Goal: Communication & Community: Connect with others

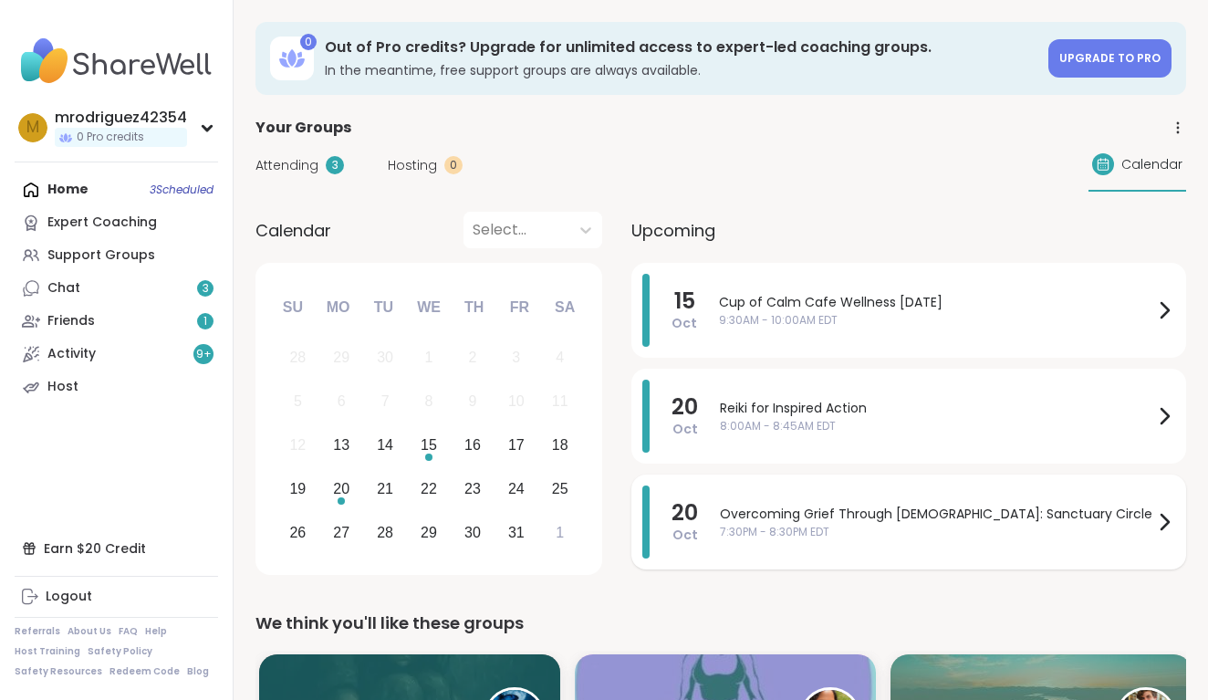
click at [1161, 521] on icon at bounding box center [1164, 522] width 22 height 22
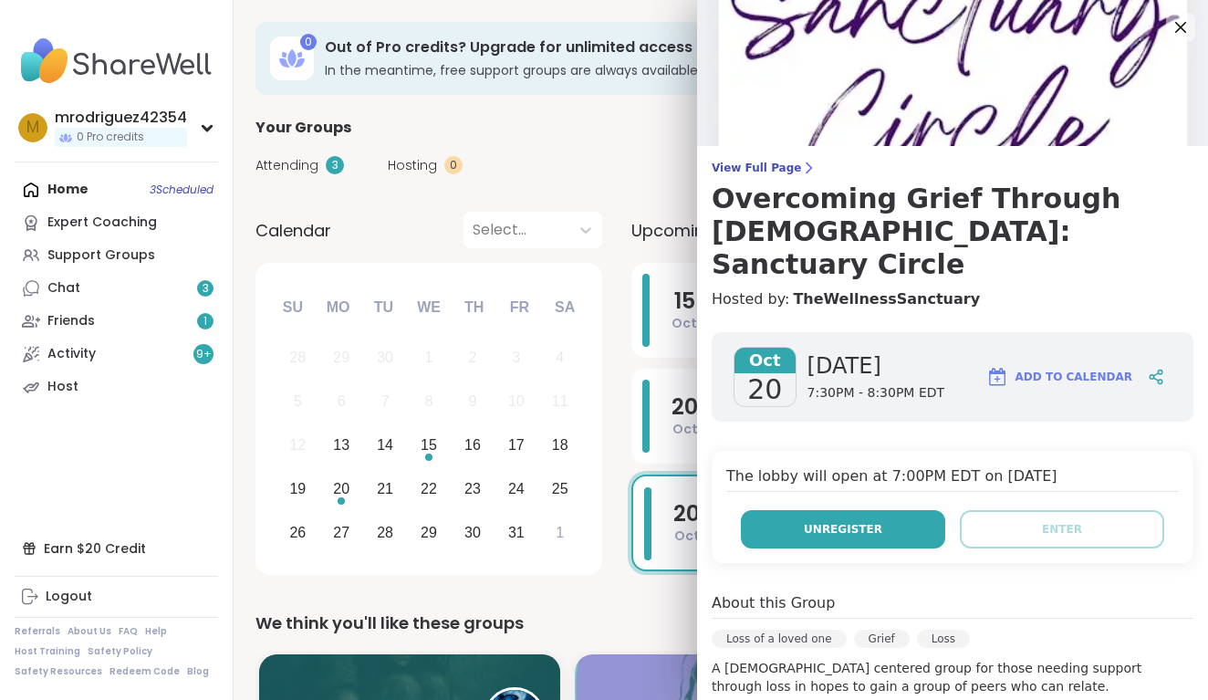
click at [854, 521] on span "Unregister" at bounding box center [843, 529] width 78 height 16
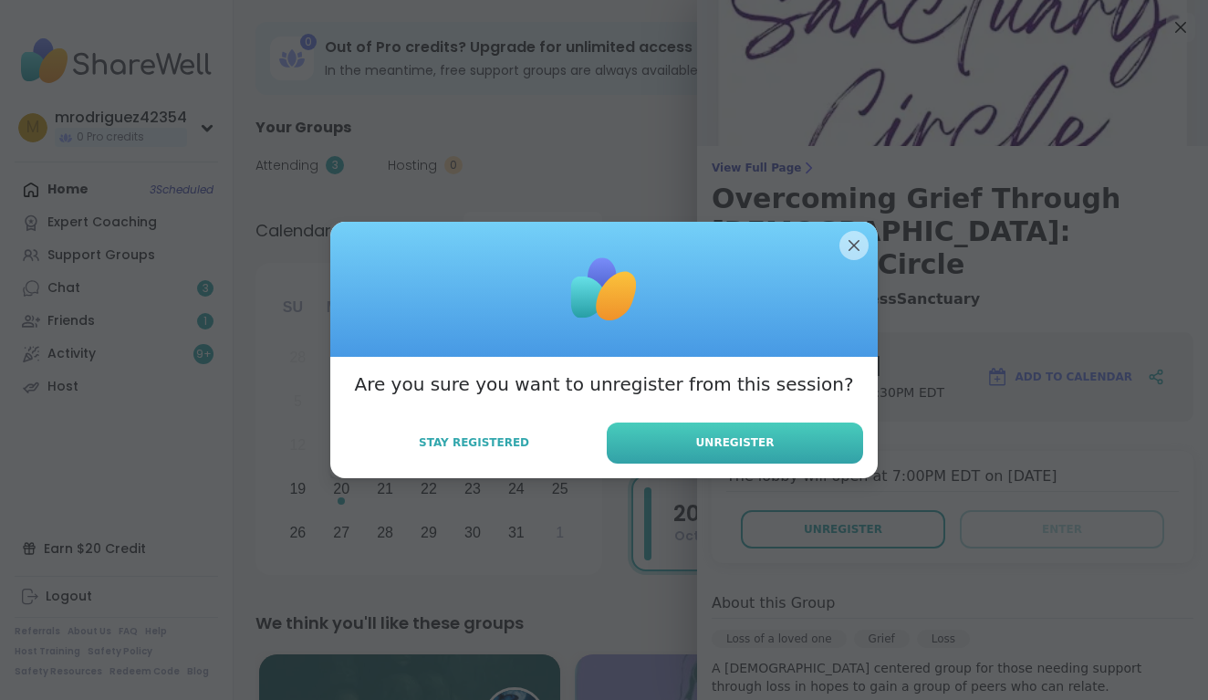
click at [712, 440] on span "Unregister" at bounding box center [735, 442] width 78 height 16
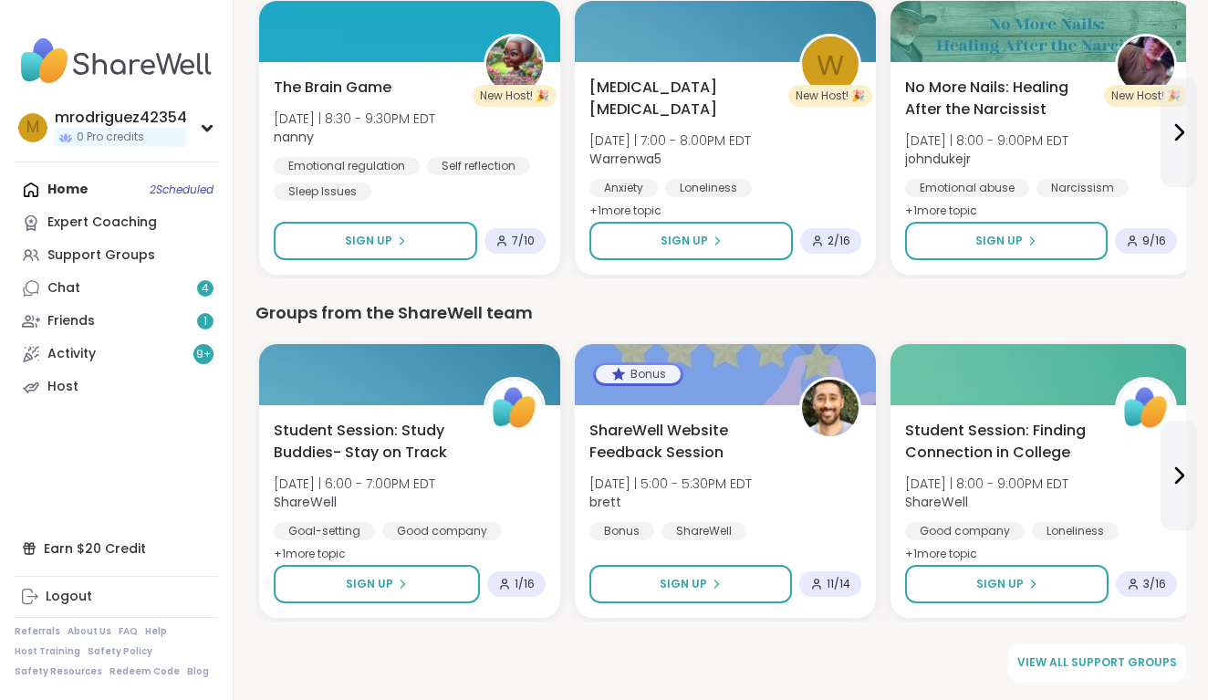
scroll to position [2368, 0]
click at [1057, 655] on span "View all support groups" at bounding box center [1097, 662] width 160 height 16
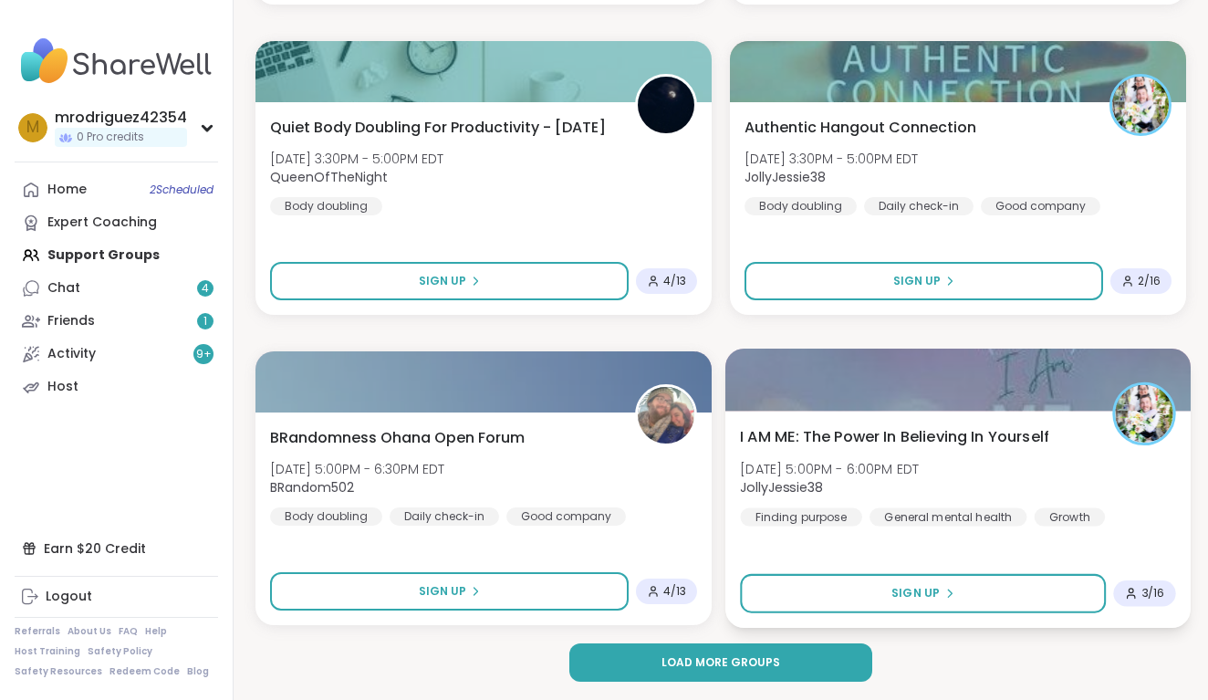
scroll to position [5155, 0]
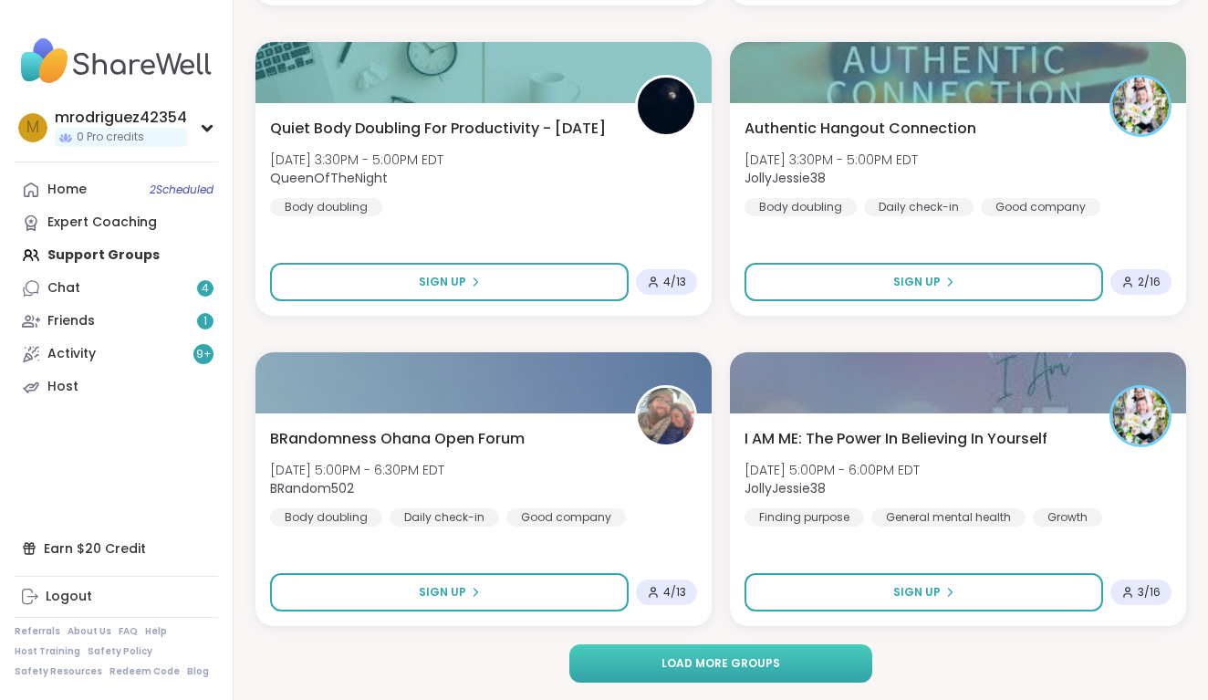
click at [759, 662] on span "Load more groups" at bounding box center [720, 663] width 119 height 16
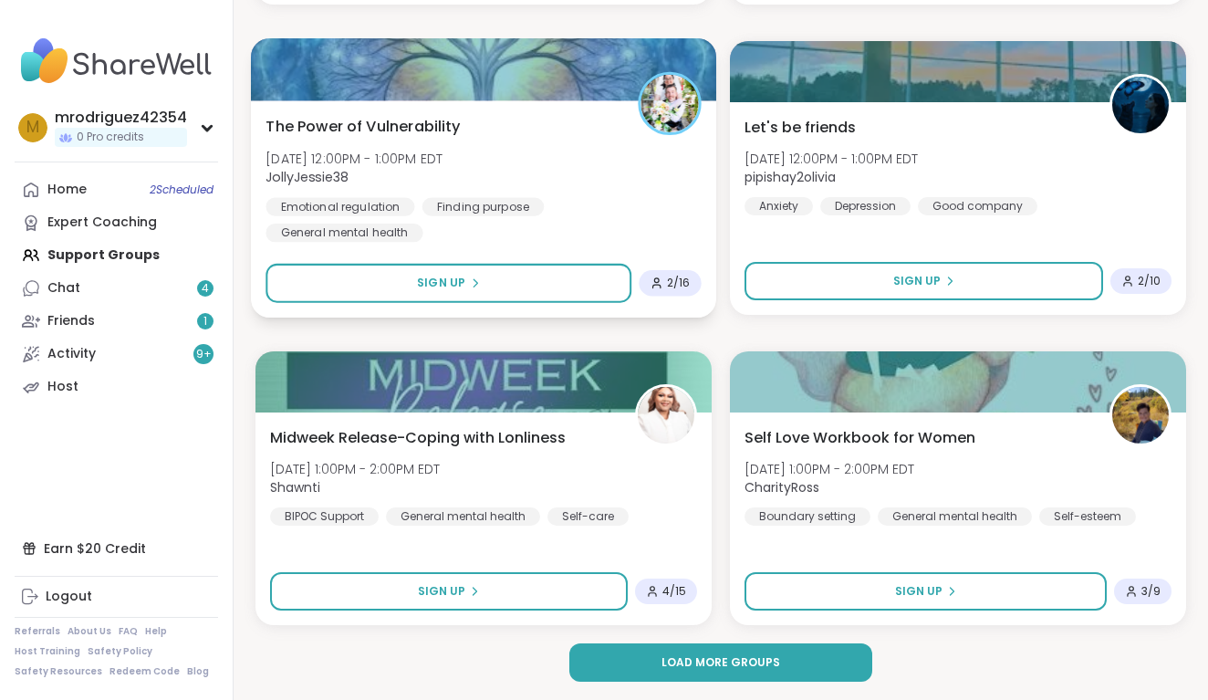
scroll to position [10738, 0]
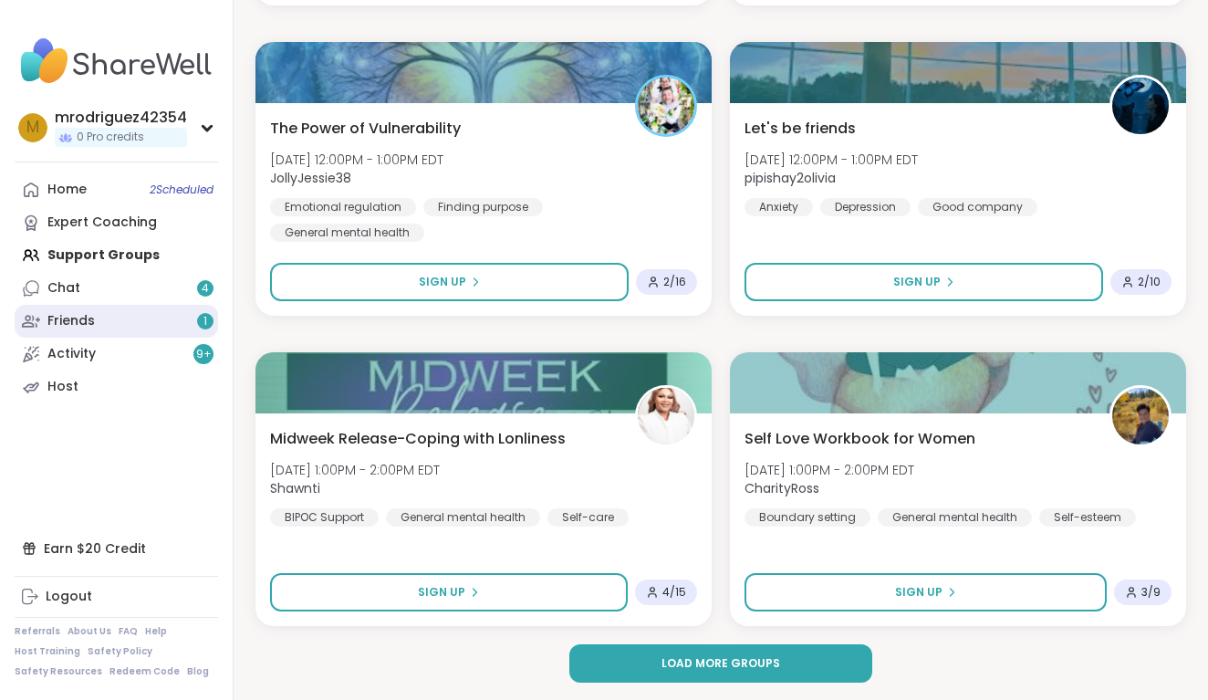
click at [200, 317] on div "1" at bounding box center [205, 321] width 16 height 16
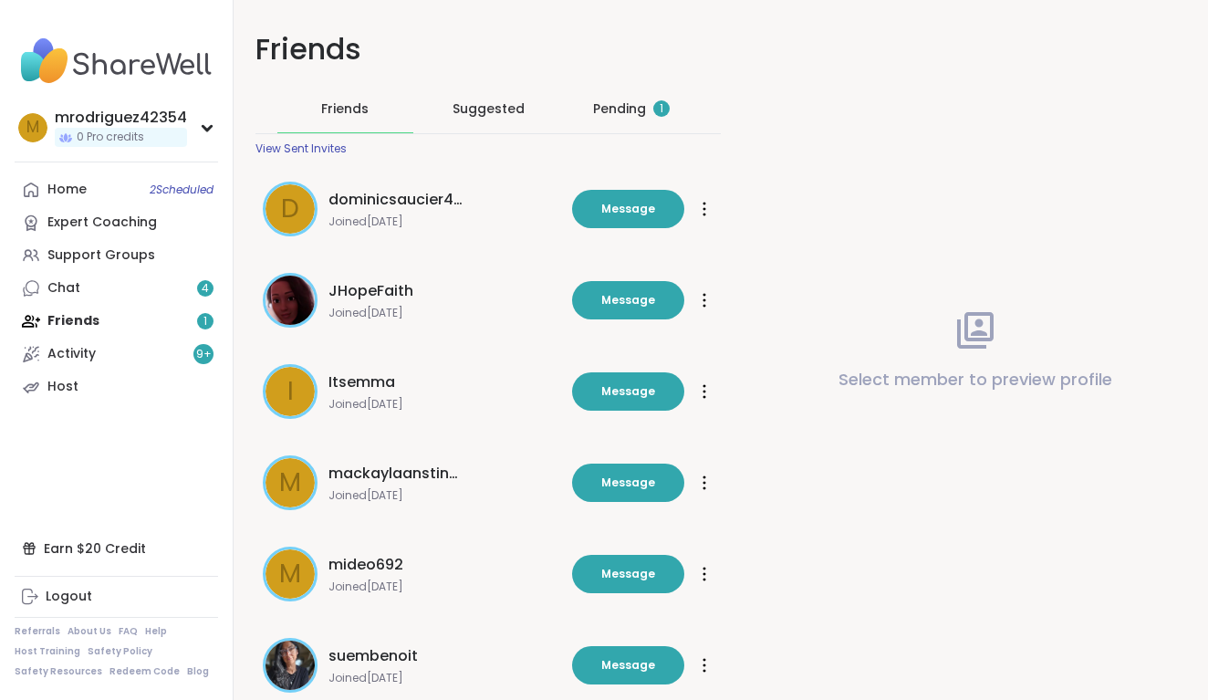
click at [662, 104] on span "1" at bounding box center [662, 109] width 4 height 16
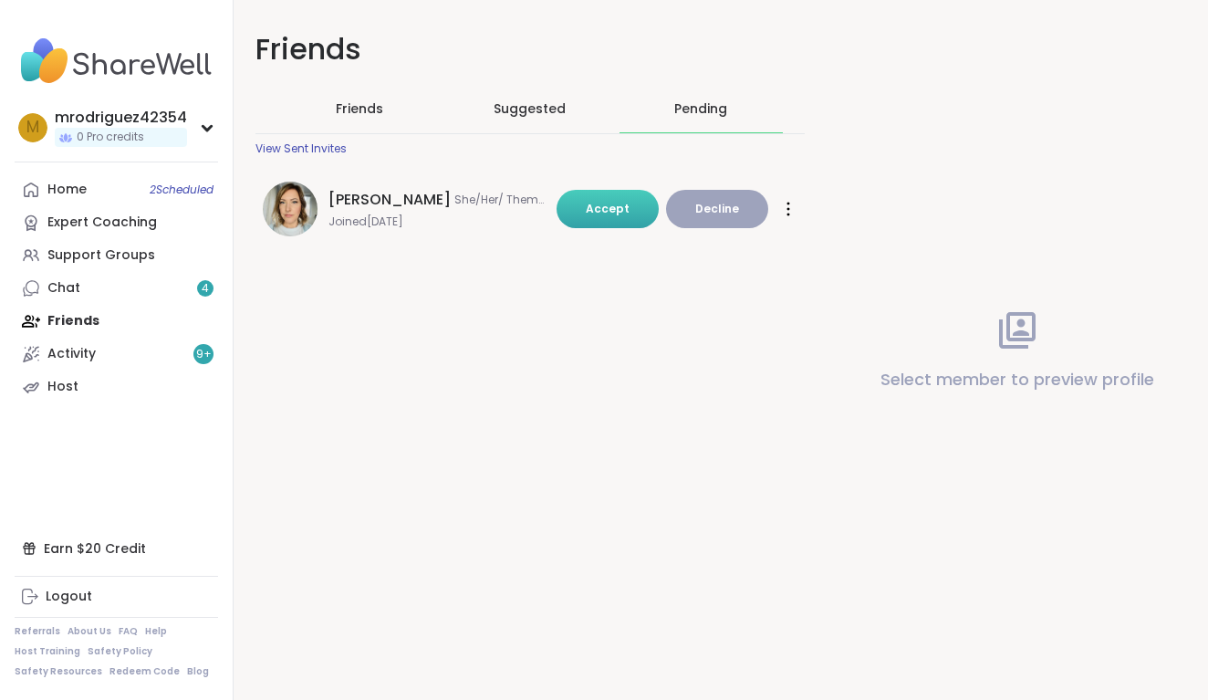
click at [599, 199] on button "Accept" at bounding box center [607, 209] width 102 height 38
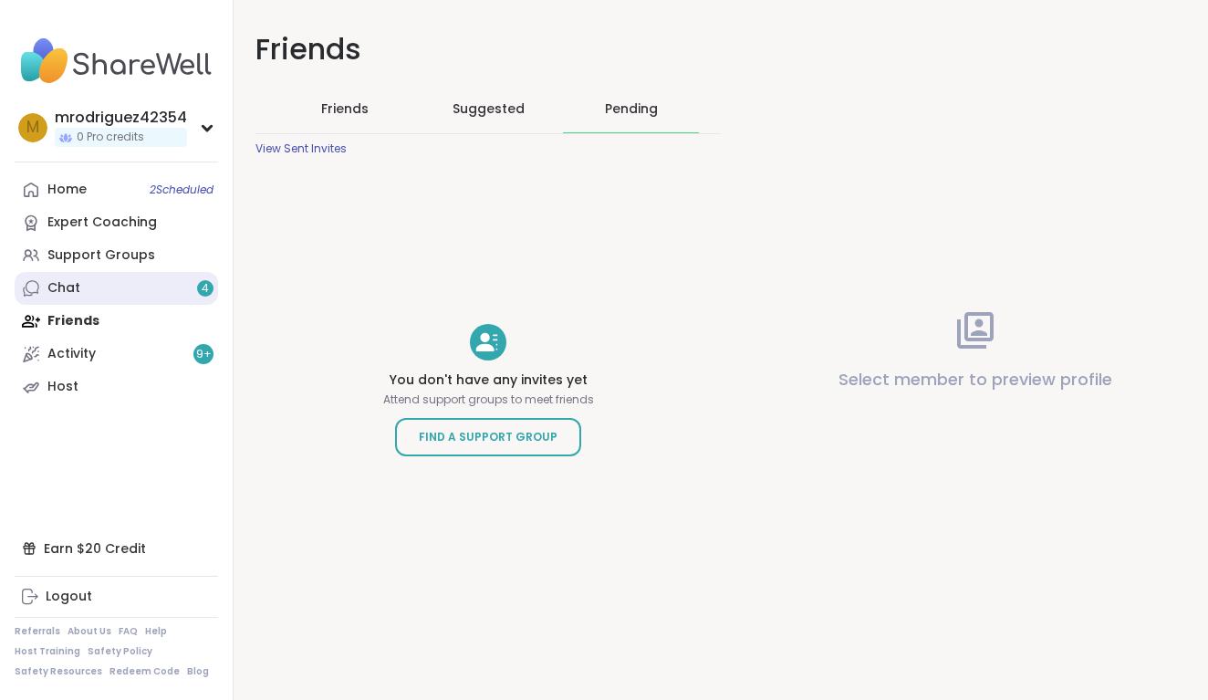
click at [201, 285] on div "4" at bounding box center [205, 288] width 16 height 16
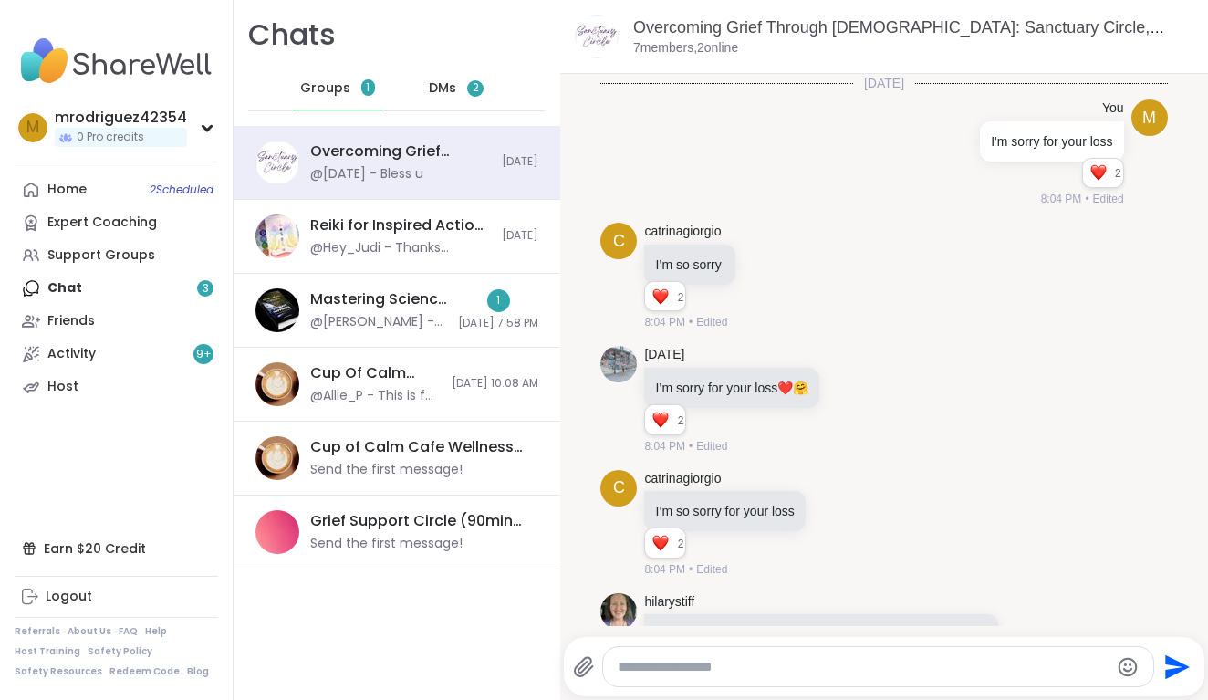
scroll to position [394, 0]
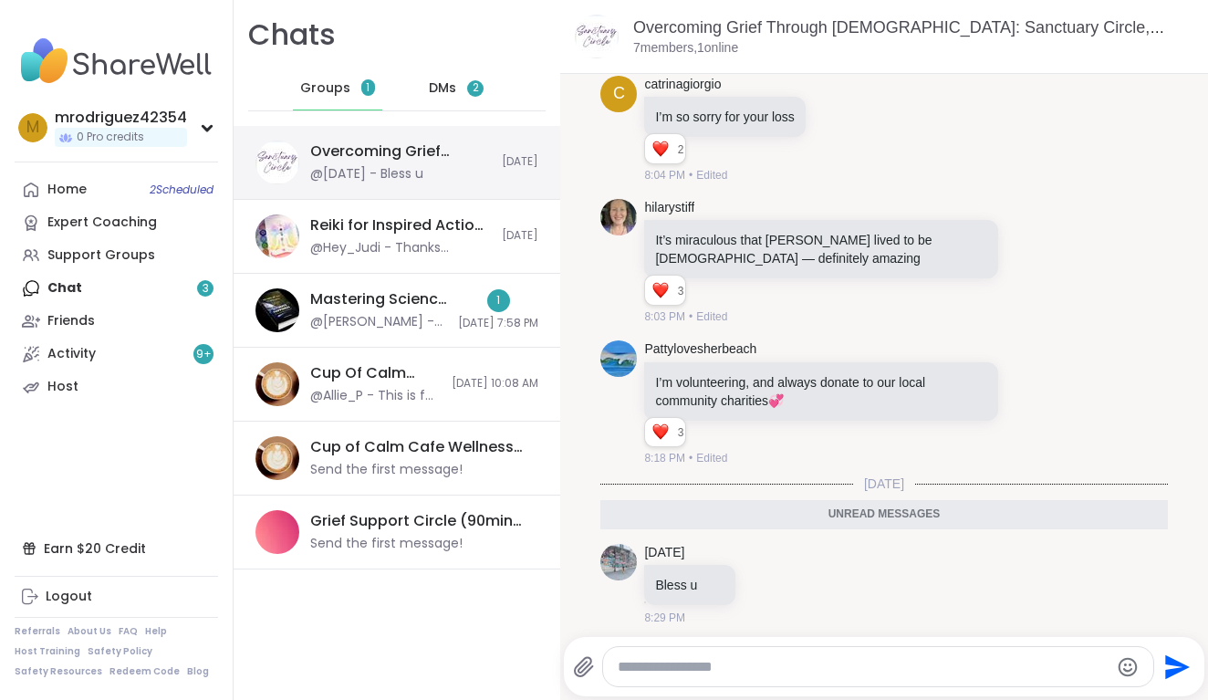
click at [462, 158] on div "Overcoming Grief Through [DEMOGRAPHIC_DATA]: Sanctuary Circle, [DATE]" at bounding box center [400, 151] width 181 height 20
click at [442, 166] on div "Overcoming Grief Through [DEMOGRAPHIC_DATA]: Sanctuary Circle, [DATE] @[DATE] -…" at bounding box center [400, 162] width 181 height 42
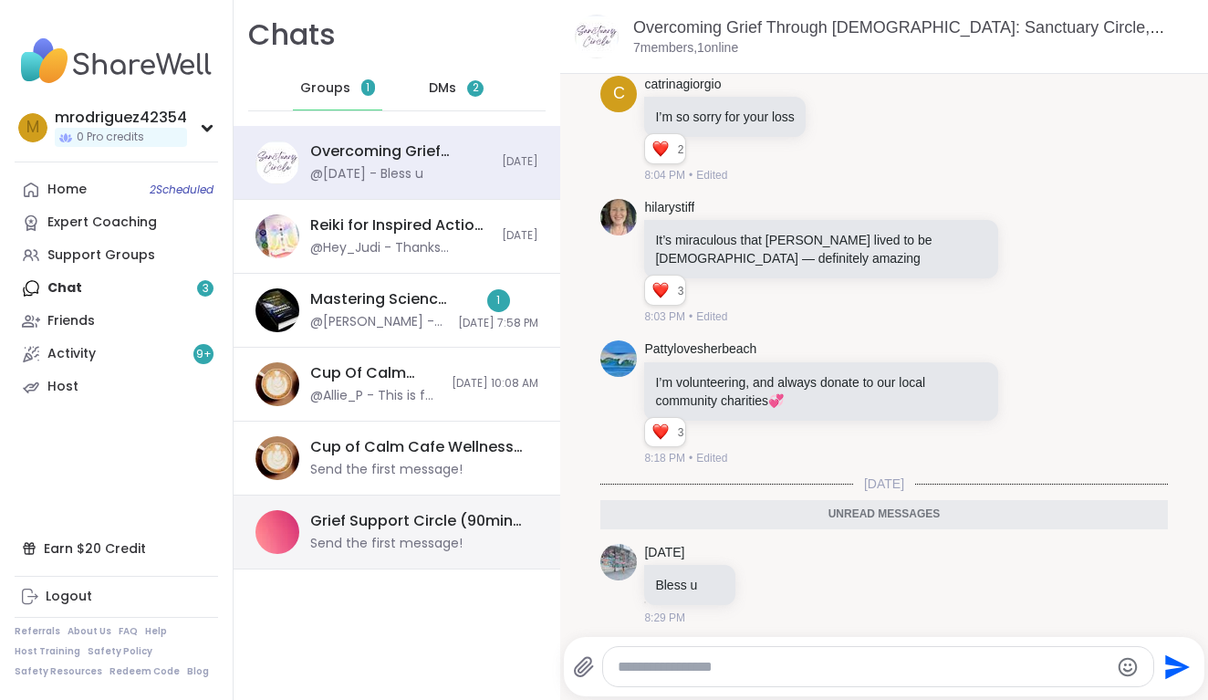
click at [353, 541] on div "Send the first message!" at bounding box center [386, 544] width 152 height 18
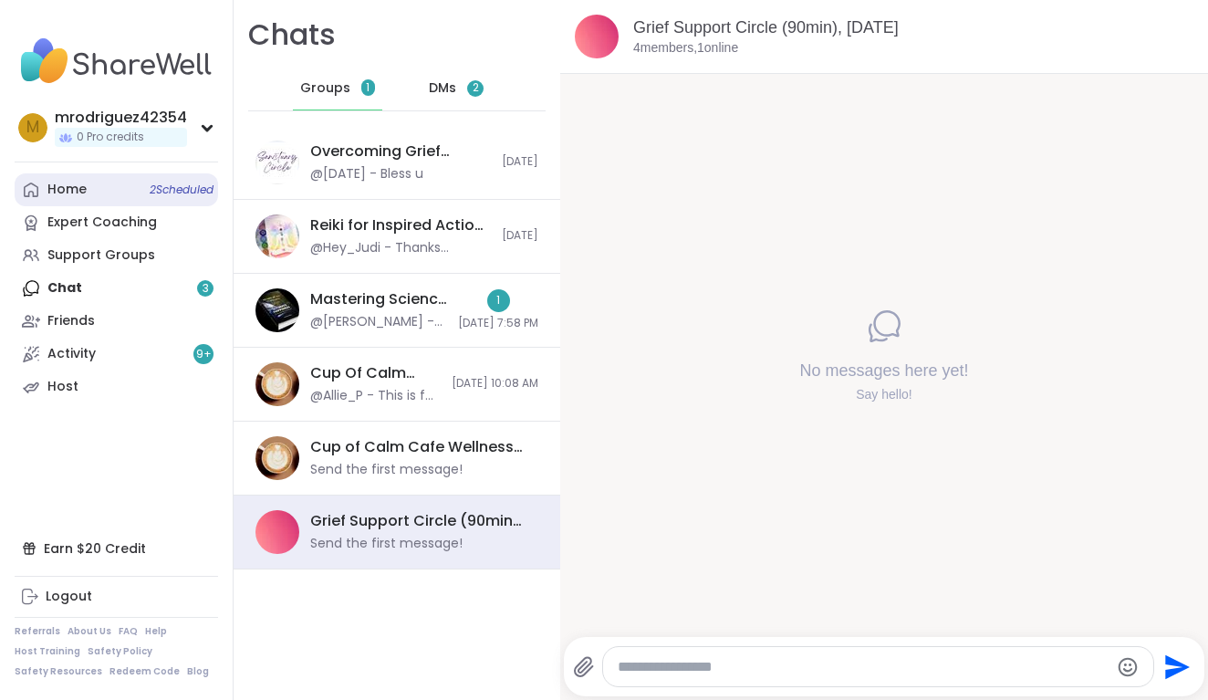
click at [171, 187] on span "2 Scheduled" at bounding box center [182, 189] width 64 height 15
